Goal: Task Accomplishment & Management: Use online tool/utility

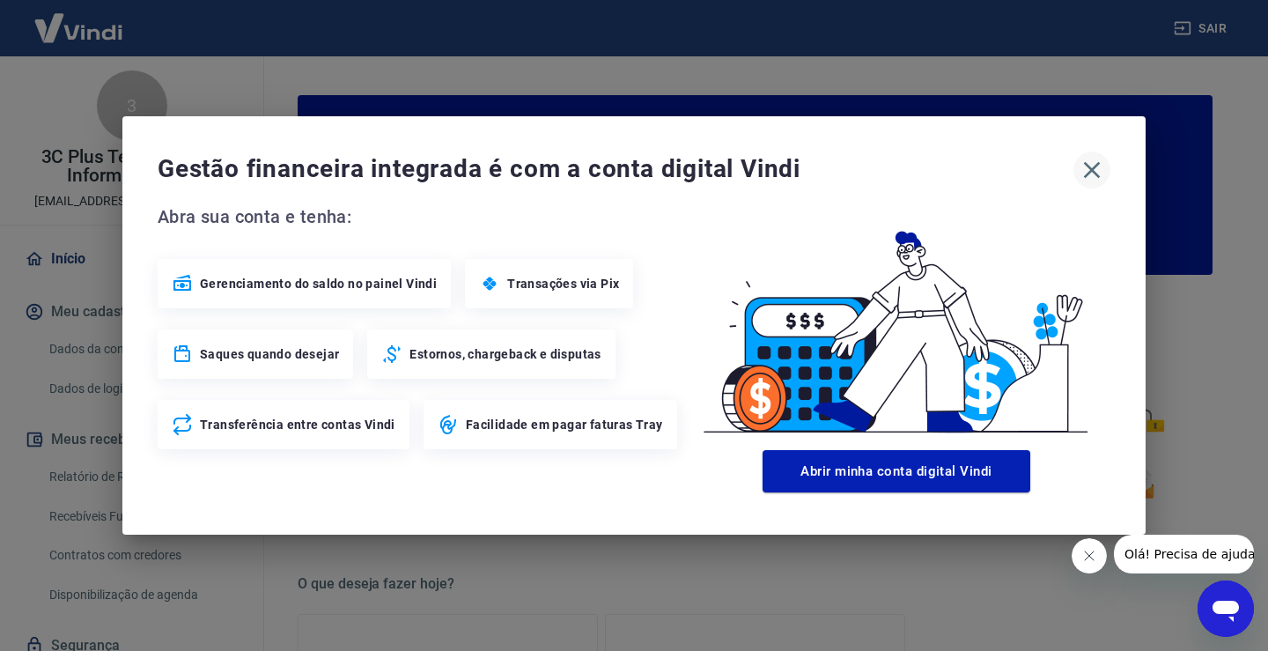
click at [1085, 174] on icon "button" at bounding box center [1092, 170] width 28 height 28
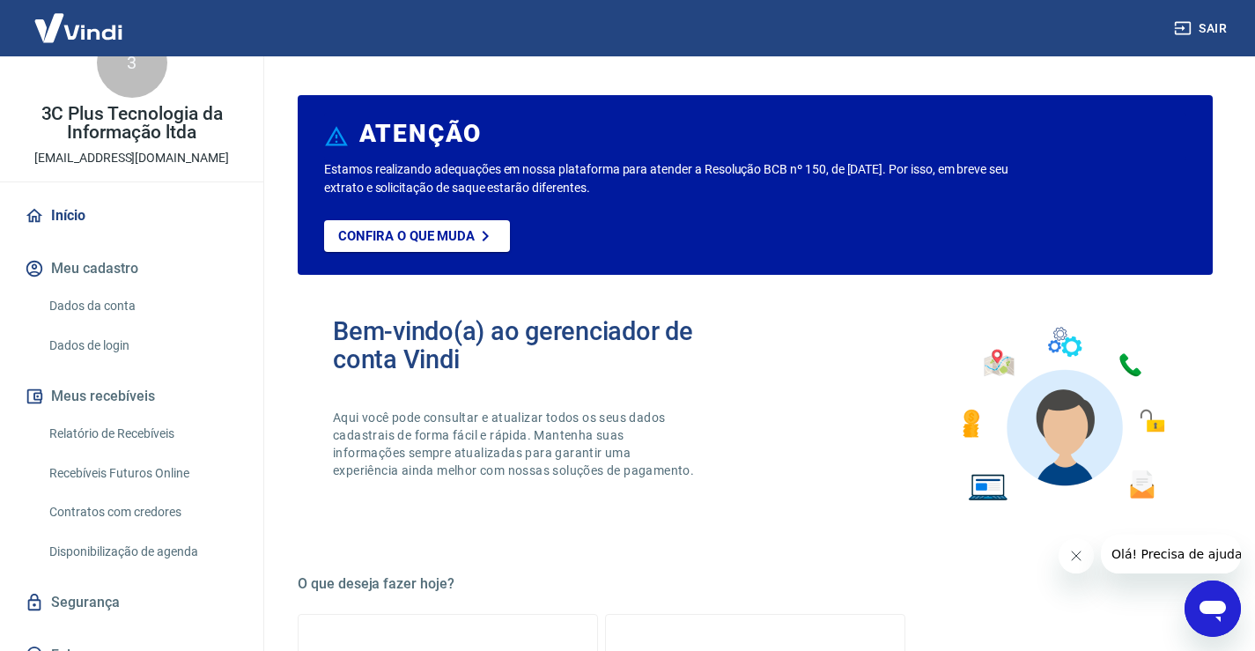
scroll to position [67, 0]
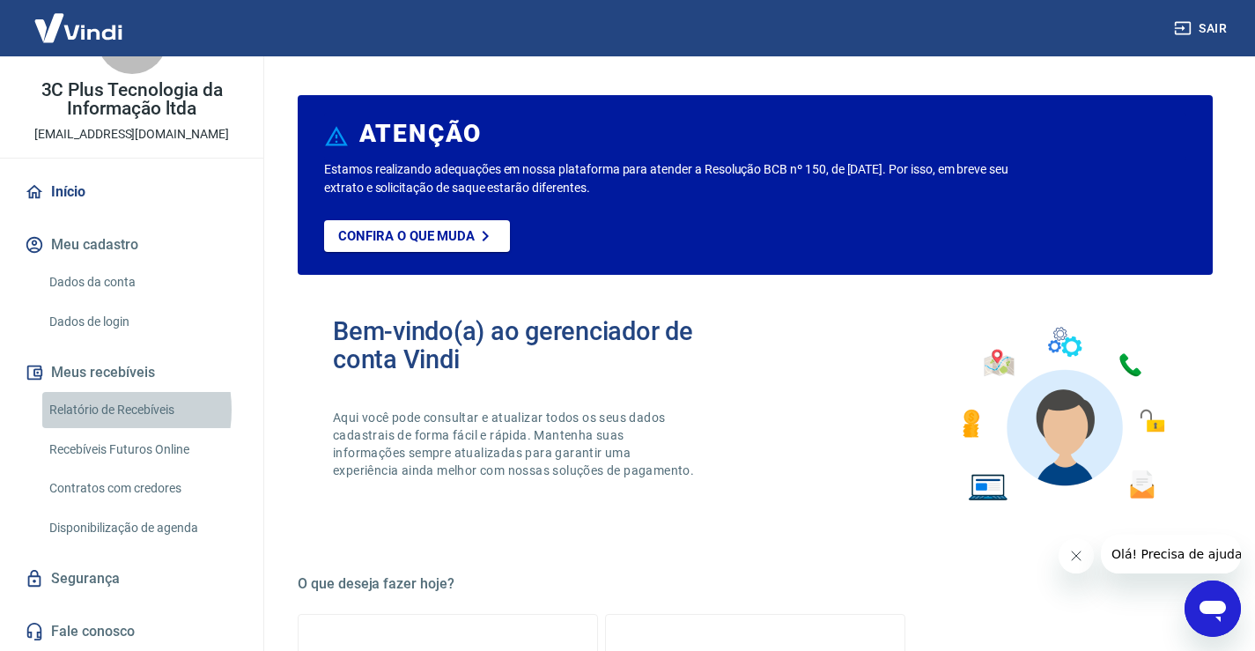
click at [97, 410] on link "Relatório de Recebíveis" at bounding box center [142, 410] width 200 height 36
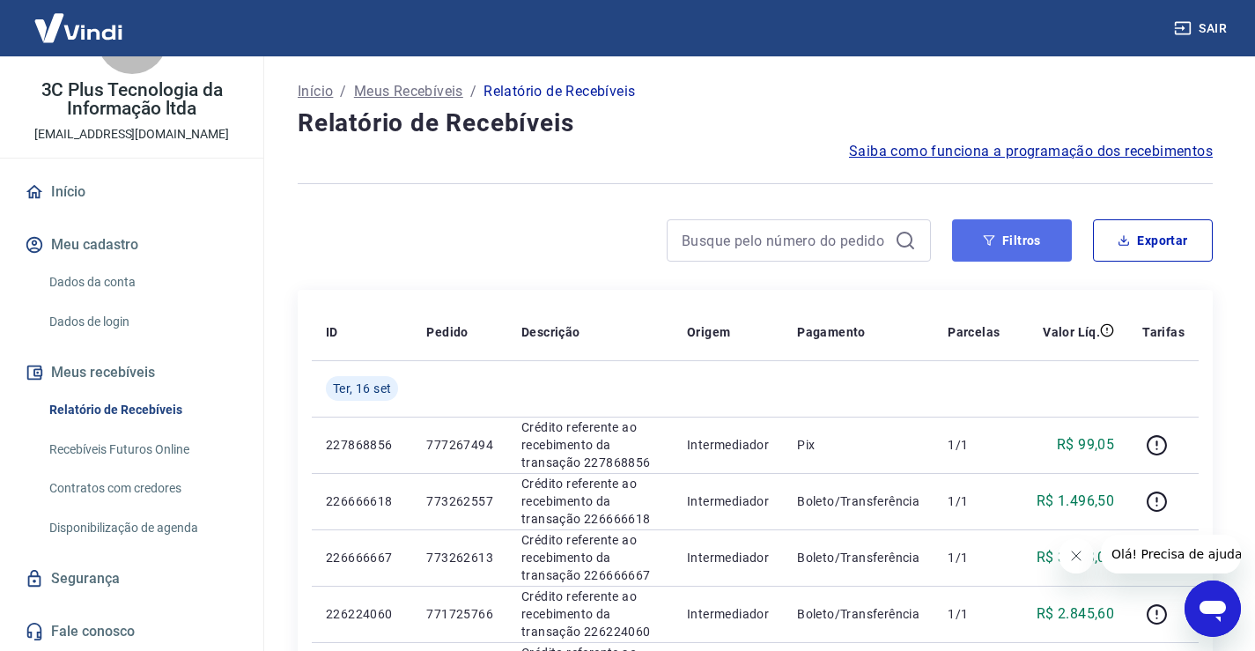
click at [984, 254] on button "Filtros" at bounding box center [1012, 240] width 120 height 42
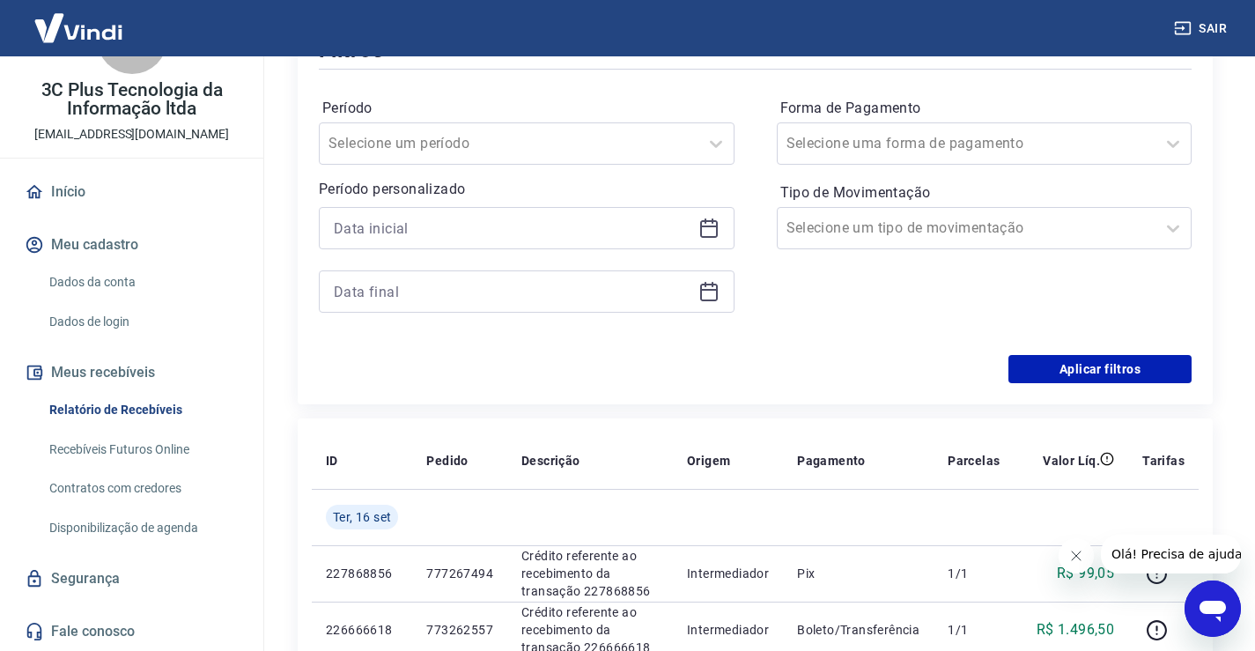
scroll to position [264, 0]
click at [440, 236] on input at bounding box center [513, 226] width 358 height 26
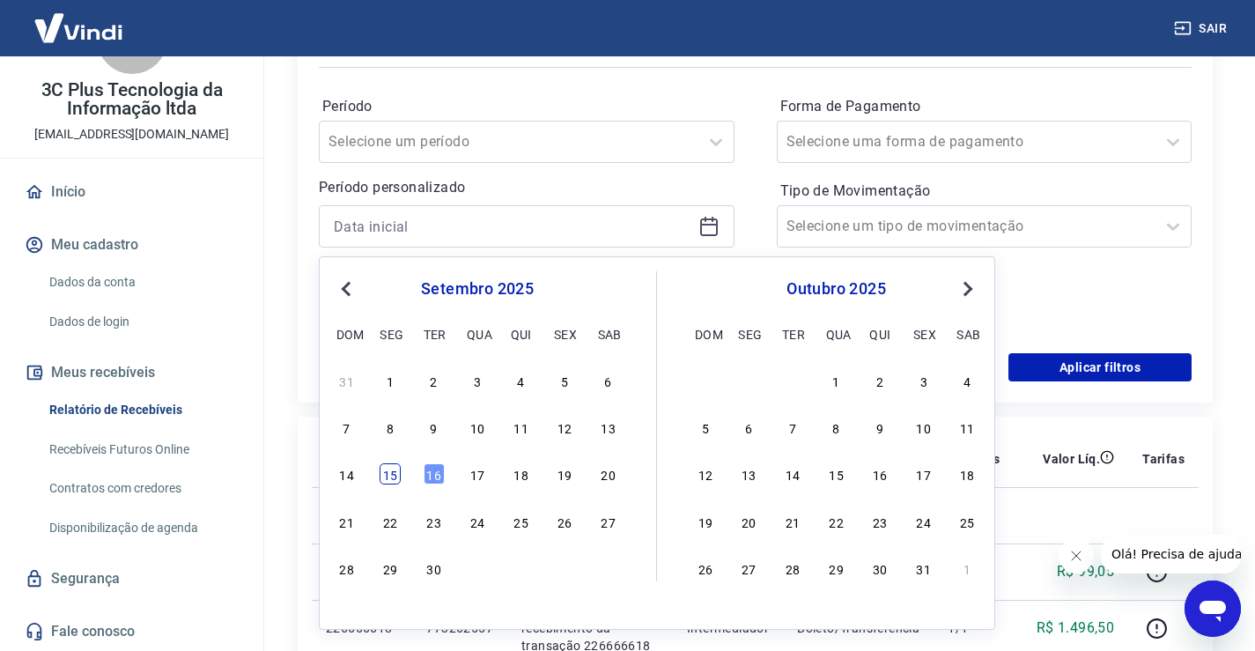
click at [385, 470] on div "15" at bounding box center [390, 473] width 21 height 21
type input "[DATE]"
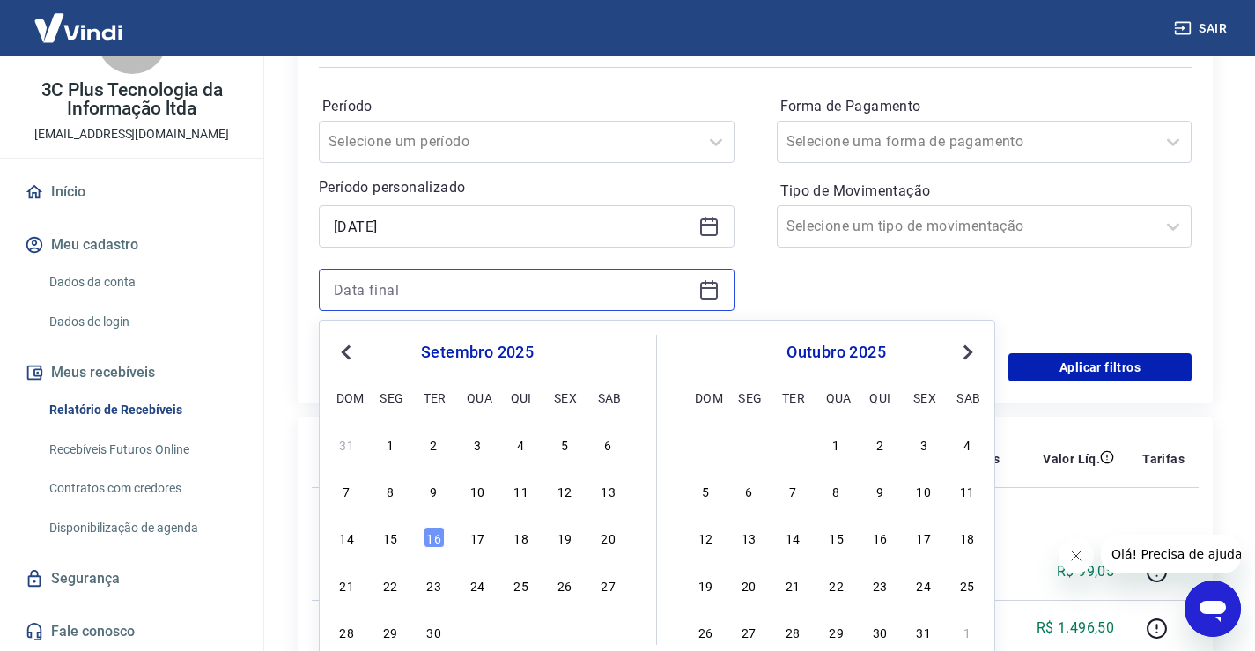
click at [356, 288] on input at bounding box center [513, 290] width 358 height 26
click at [446, 540] on div "14 15 16 17 18 19 20" at bounding box center [477, 538] width 287 height 26
click at [445, 537] on div "14 15 16 17 18 19 20" at bounding box center [477, 538] width 287 height 26
click at [439, 535] on div "16" at bounding box center [434, 537] width 21 height 21
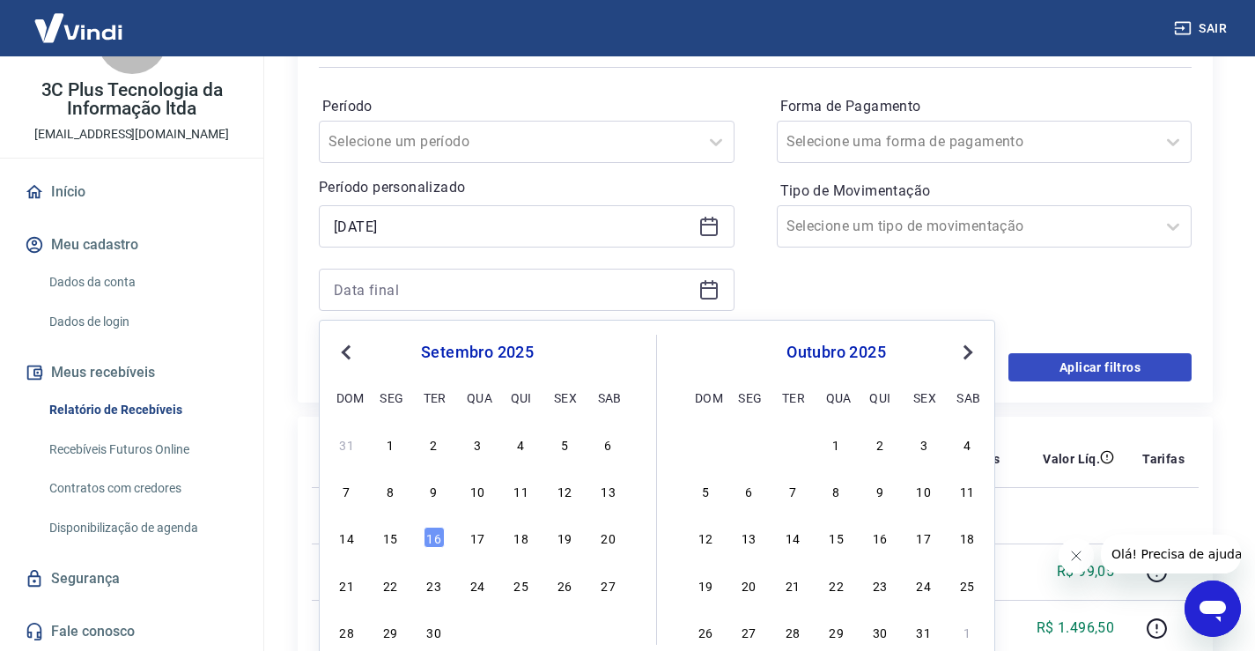
type input "[DATE]"
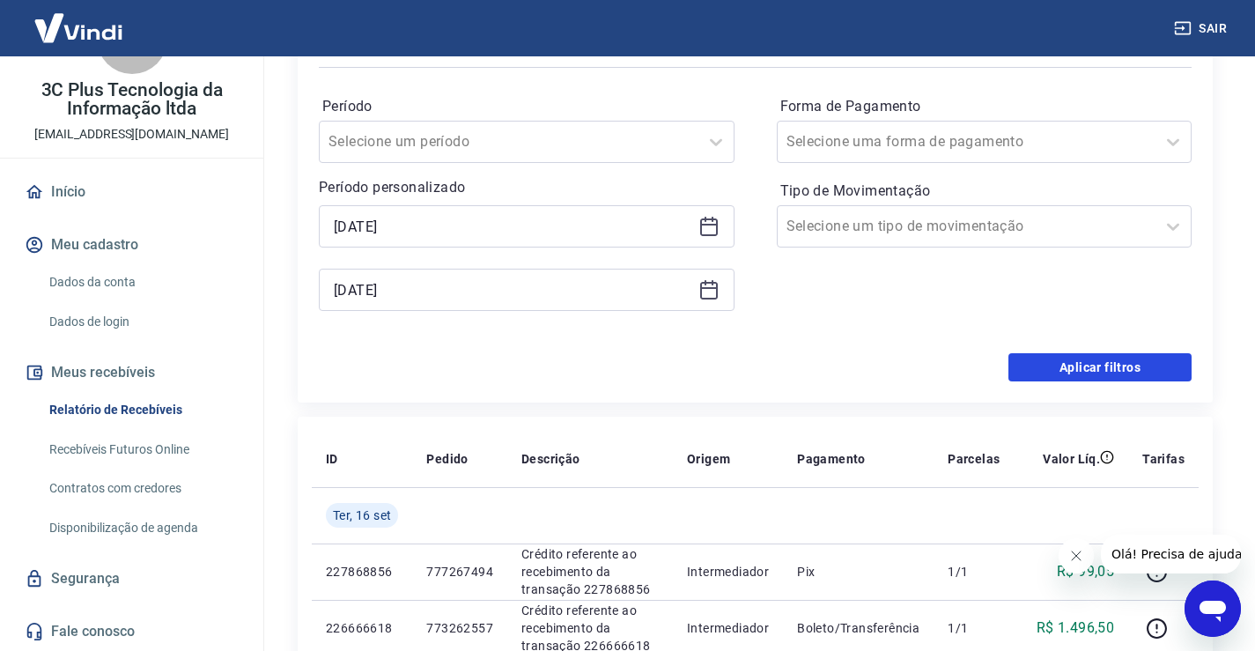
click at [1096, 361] on button "Aplicar filtros" at bounding box center [1099, 367] width 183 height 28
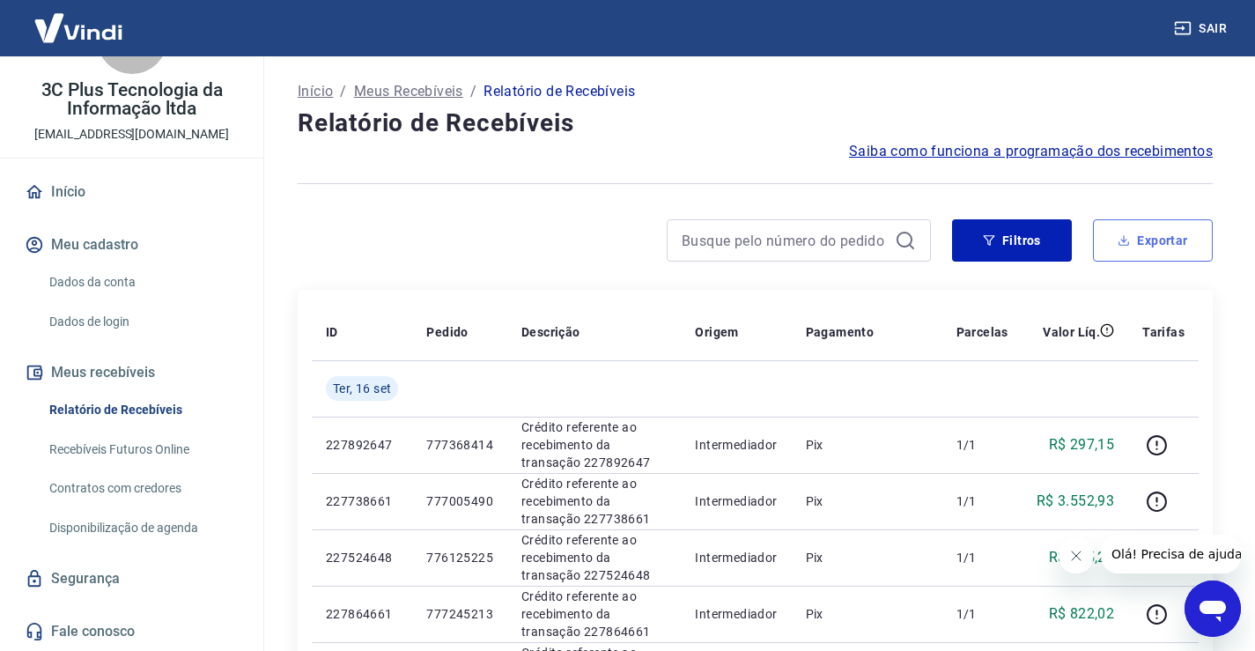
click at [1125, 242] on icon "button" at bounding box center [1124, 240] width 12 height 12
type input "[DATE]"
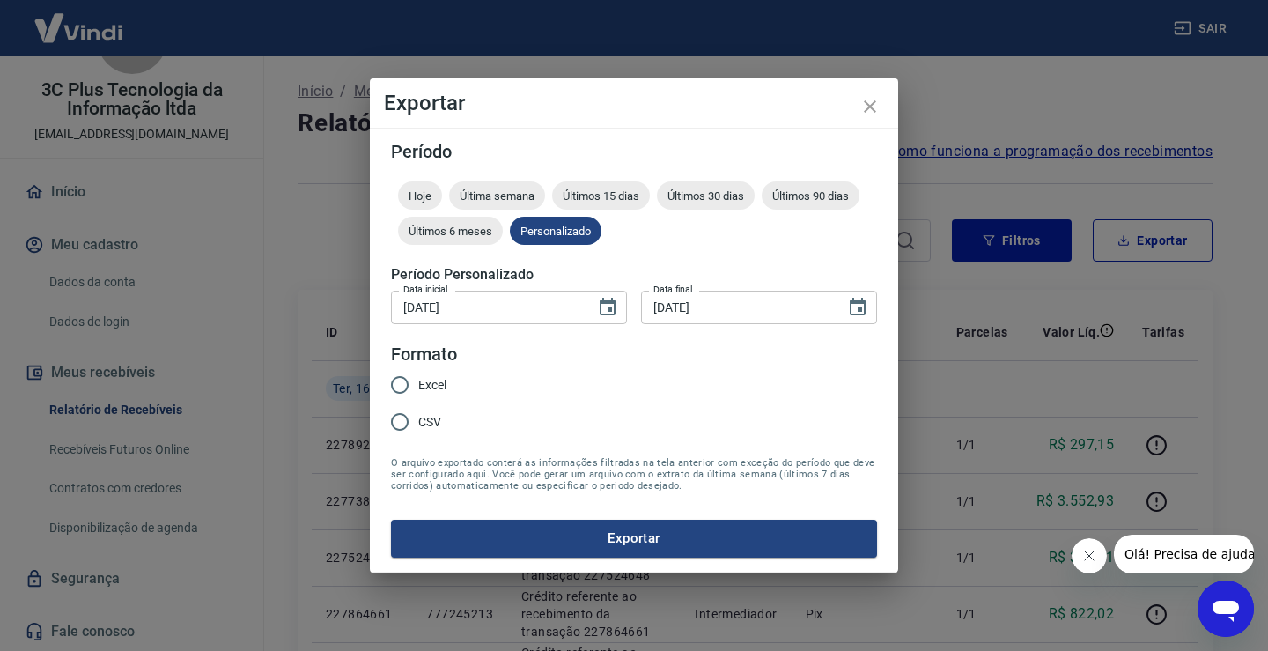
click at [415, 417] on input "CSV" at bounding box center [399, 421] width 37 height 37
radio input "true"
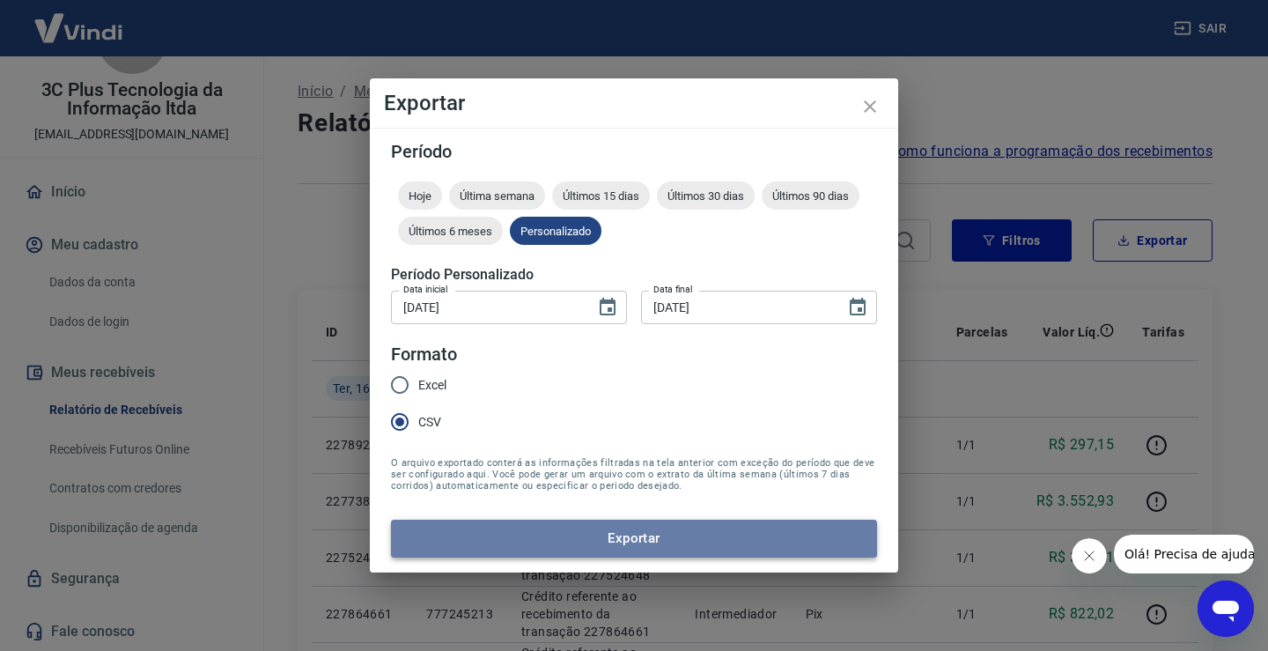
click at [546, 539] on button "Exportar" at bounding box center [634, 538] width 486 height 37
